Goal: Task Accomplishment & Management: Manage account settings

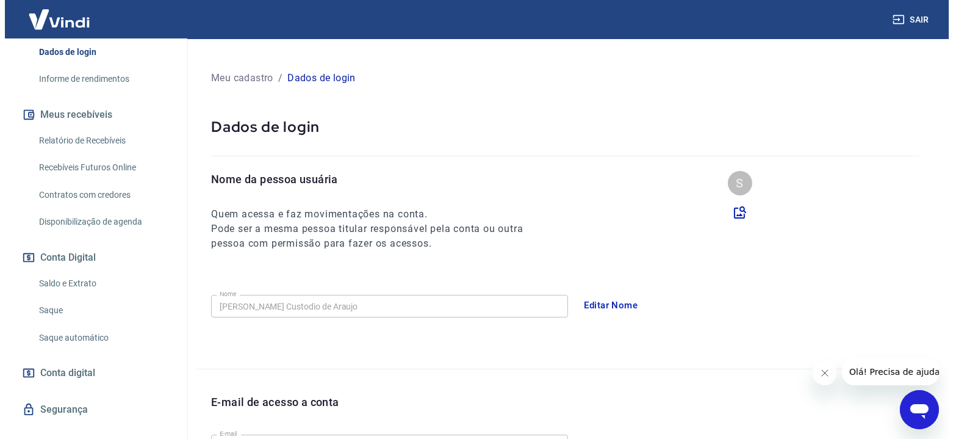
scroll to position [237, 0]
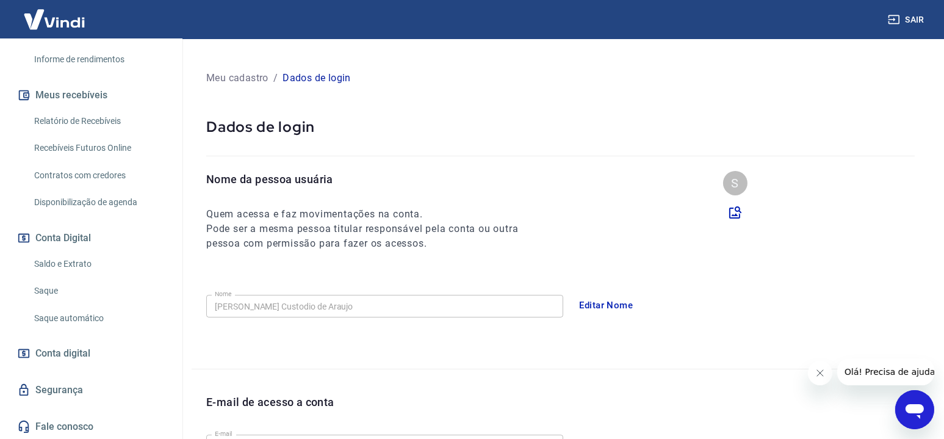
click at [86, 358] on span "Conta digital" at bounding box center [62, 353] width 55 height 17
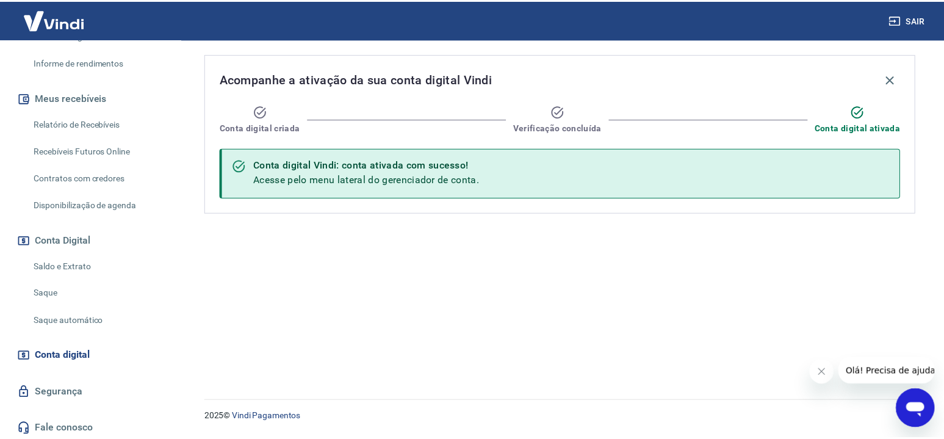
scroll to position [237, 0]
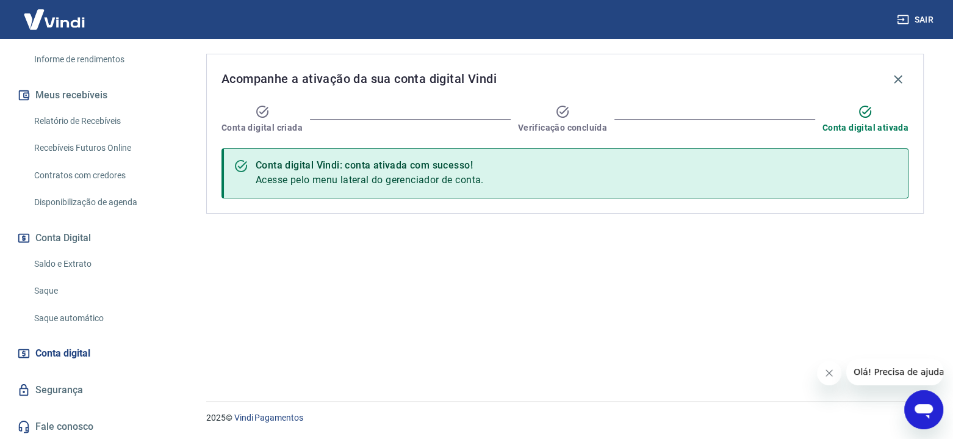
click at [71, 267] on link "Saldo e Extrato" at bounding box center [98, 263] width 139 height 25
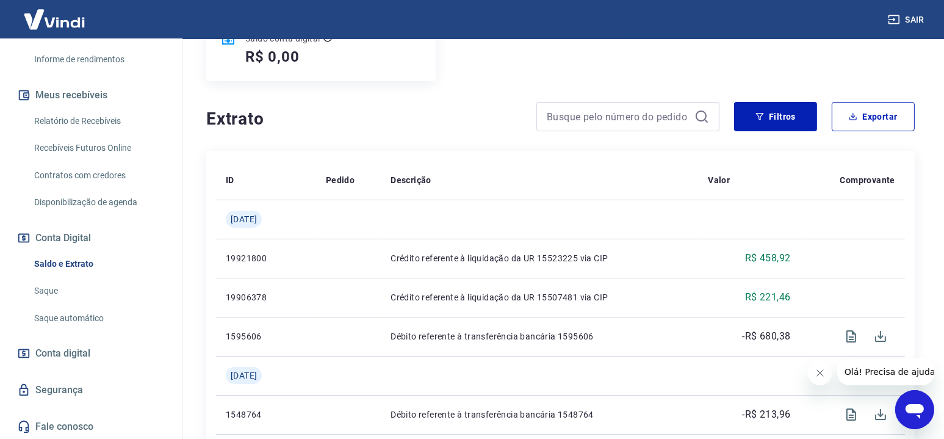
scroll to position [183, 0]
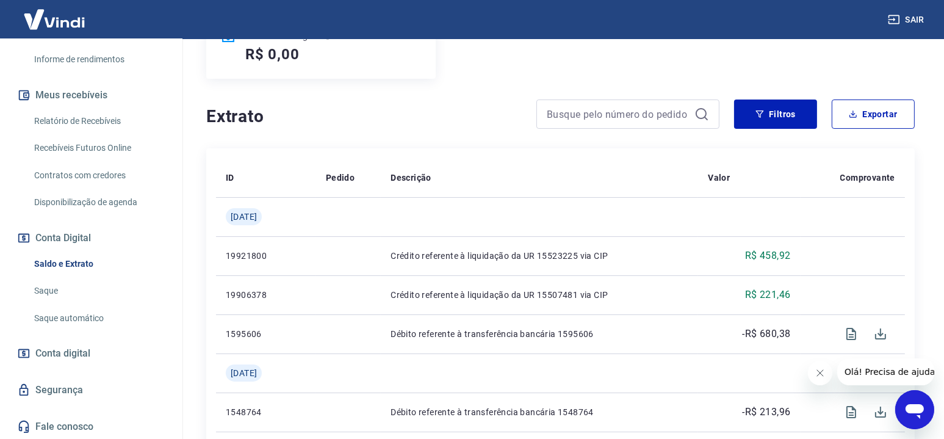
click at [71, 354] on span "Conta digital" at bounding box center [62, 353] width 55 height 17
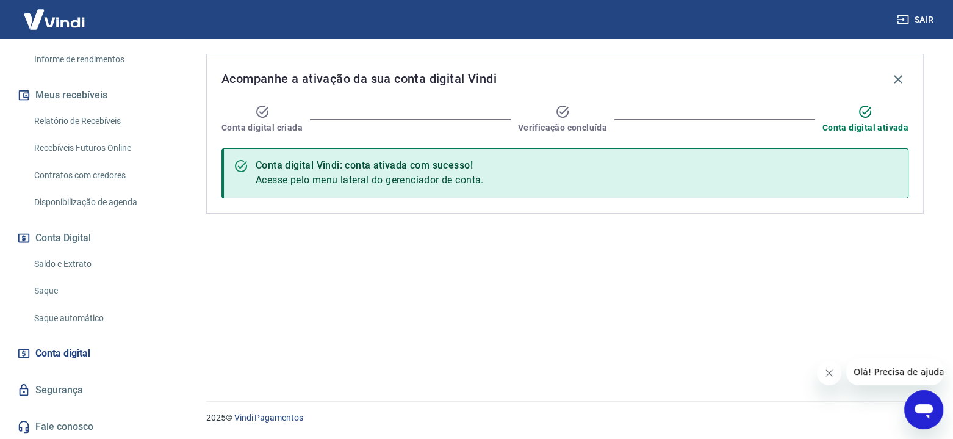
click at [589, 155] on div "Conta digital Vindi: conta ativada com sucesso! Acesse pelo menu lateral do ger…" at bounding box center [565, 173] width 687 height 50
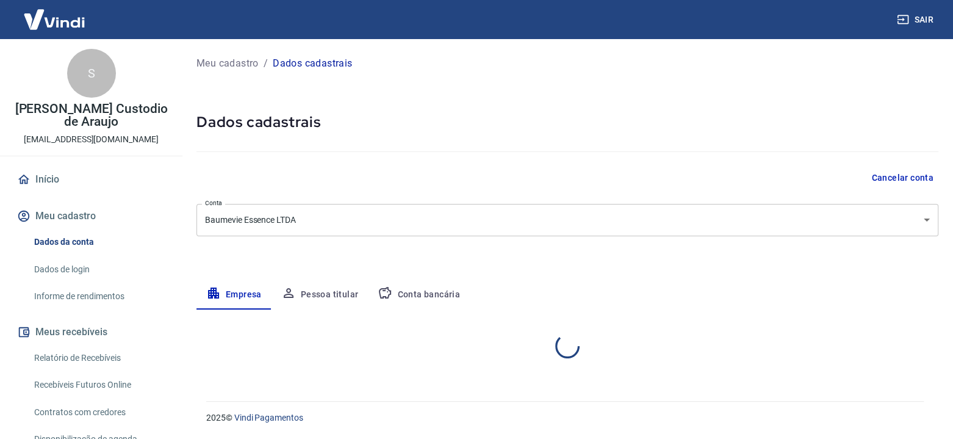
select select "SP"
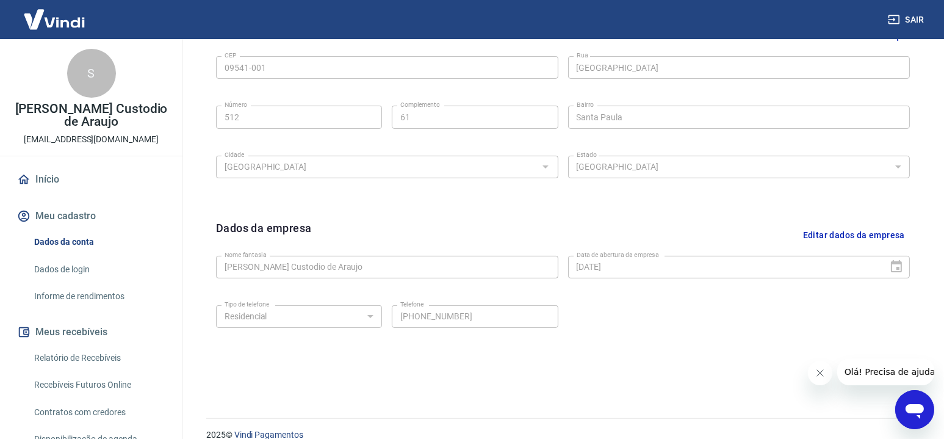
scroll to position [427, 0]
click at [851, 229] on button "Editar dados da empresa" at bounding box center [854, 232] width 112 height 31
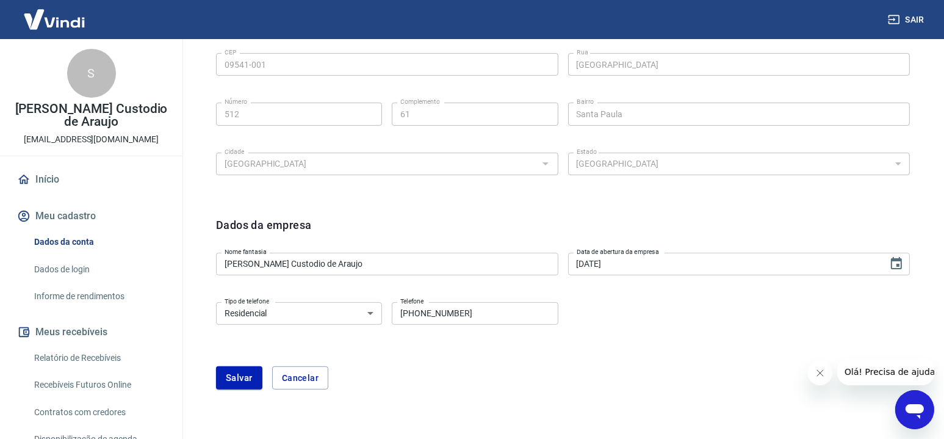
click at [401, 260] on input "Sophia Carazzatto Custodio de Araujo" at bounding box center [387, 264] width 342 height 23
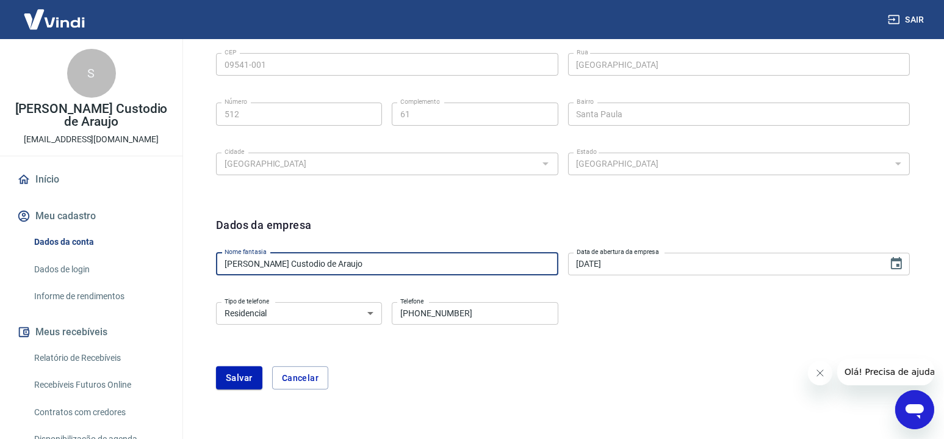
drag, startPoint x: 427, startPoint y: 267, endPoint x: 164, endPoint y: 265, distance: 263.0
type input "Baumevie Essence"
click at [241, 374] on button "Salvar" at bounding box center [239, 377] width 46 height 23
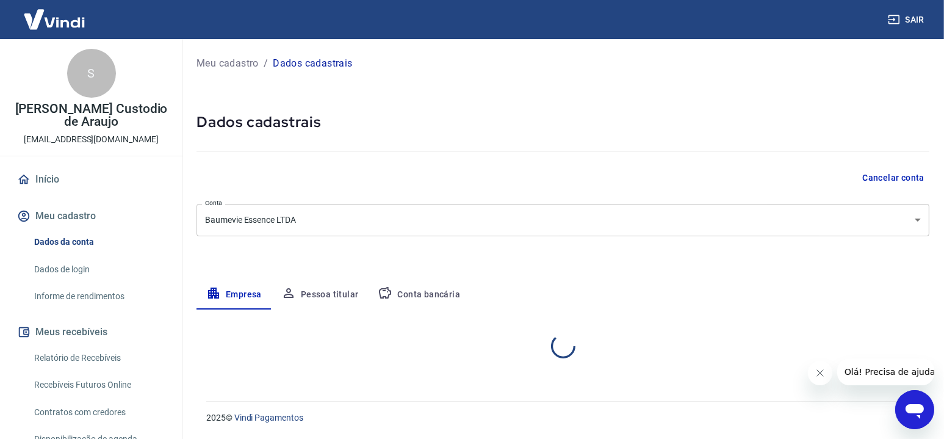
scroll to position [0, 0]
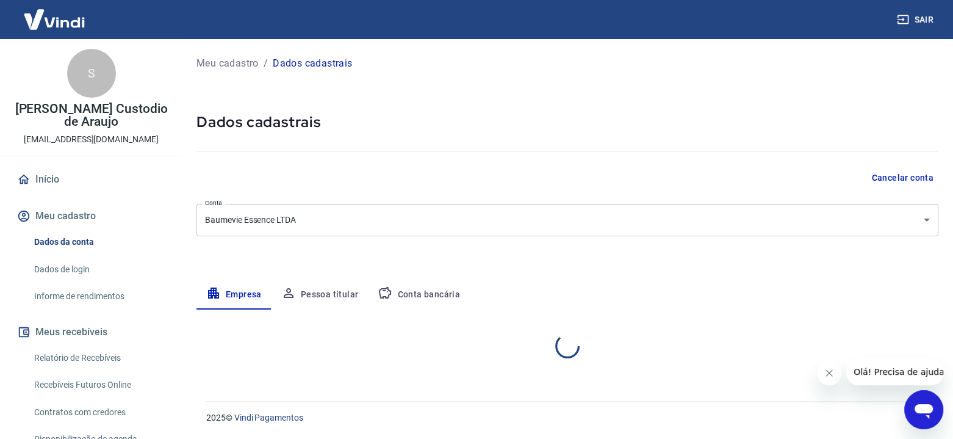
select select "SP"
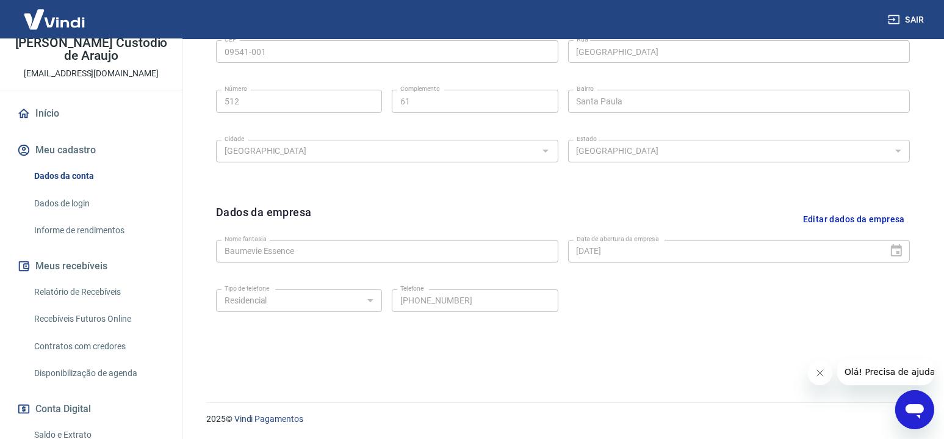
scroll to position [305, 0]
